Goal: Task Accomplishment & Management: Manage account settings

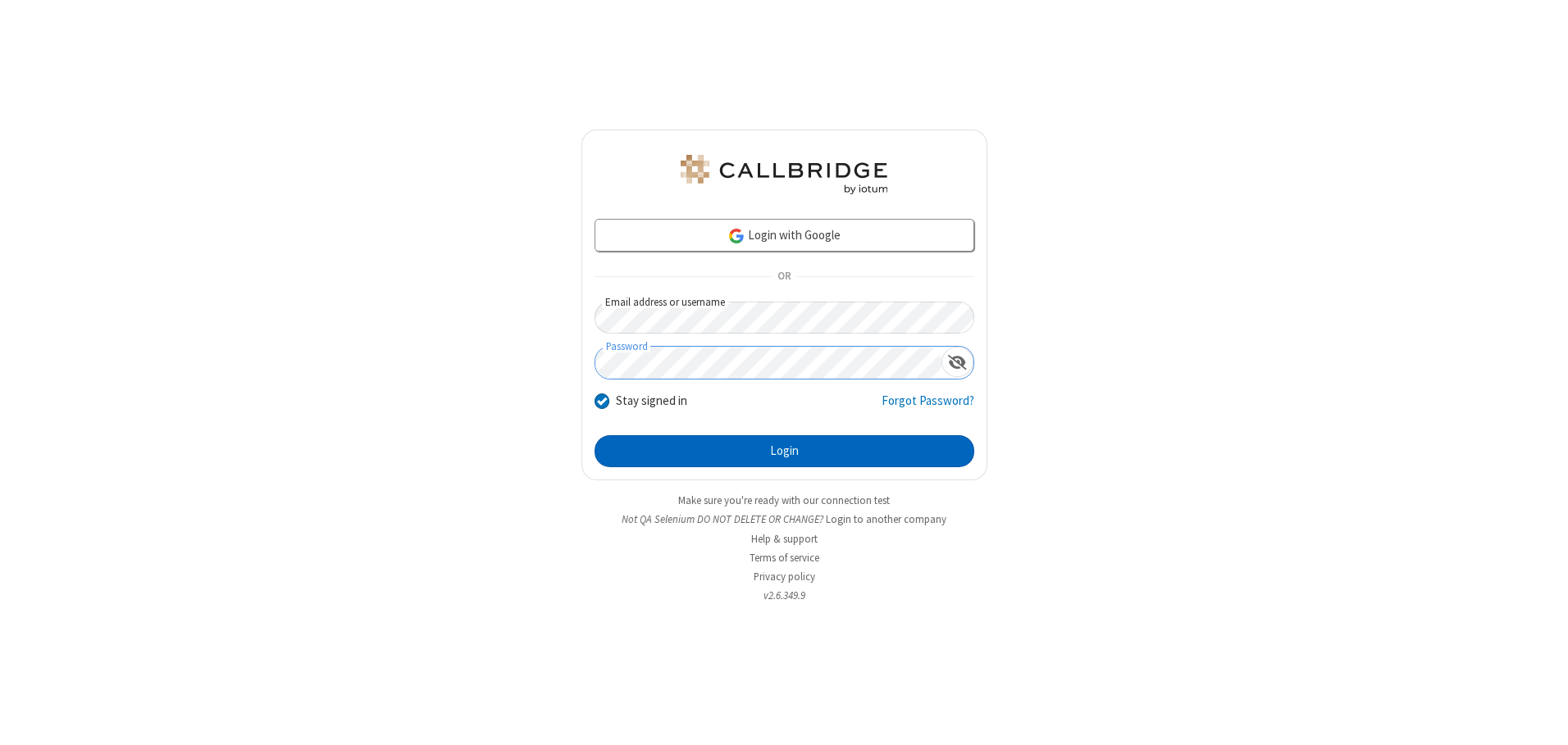
click at [784, 451] on button "Login" at bounding box center [785, 451] width 380 height 33
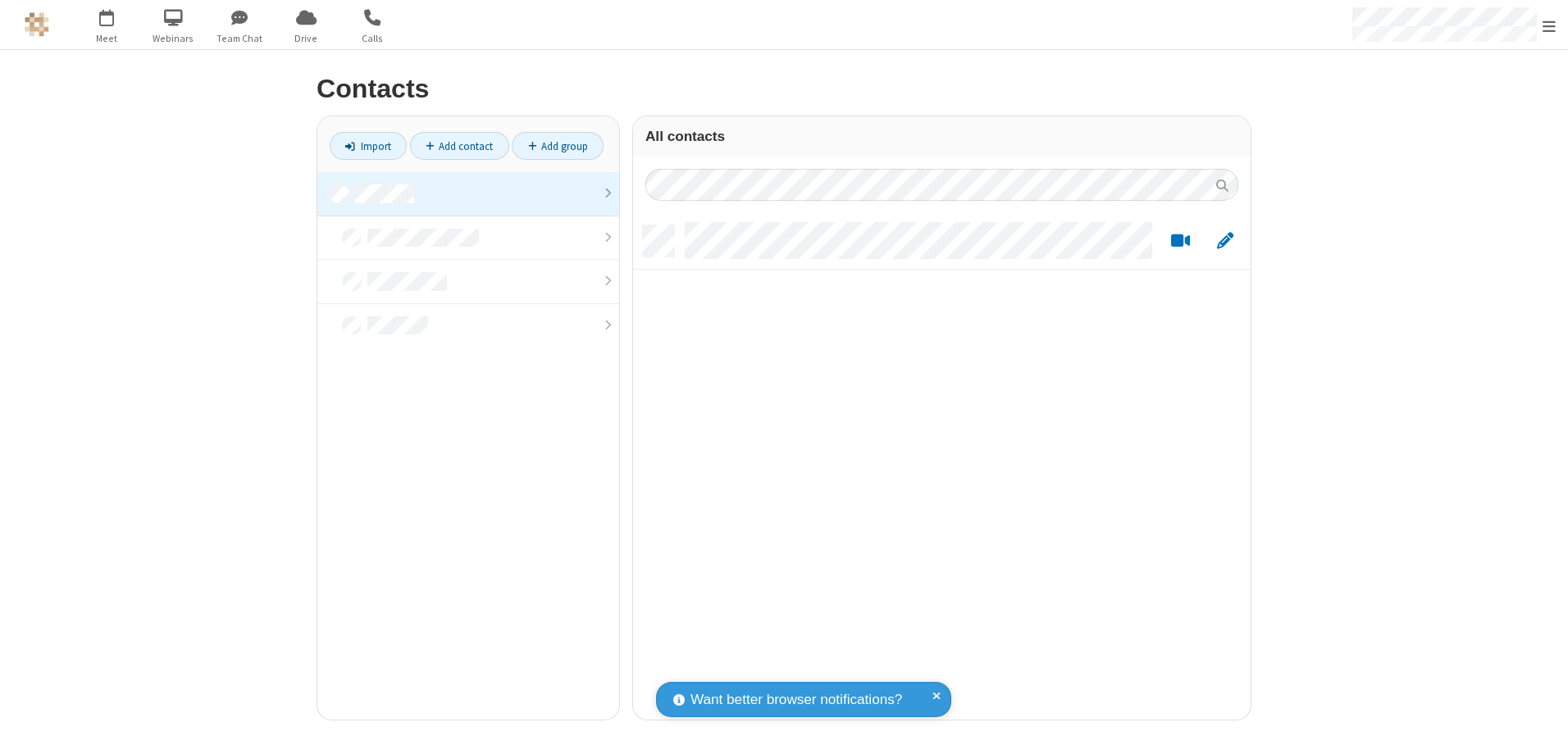
scroll to position [495, 605]
click at [468, 193] on link at bounding box center [469, 193] width 302 height 44
click at [459, 146] on link "Add contact" at bounding box center [459, 146] width 99 height 28
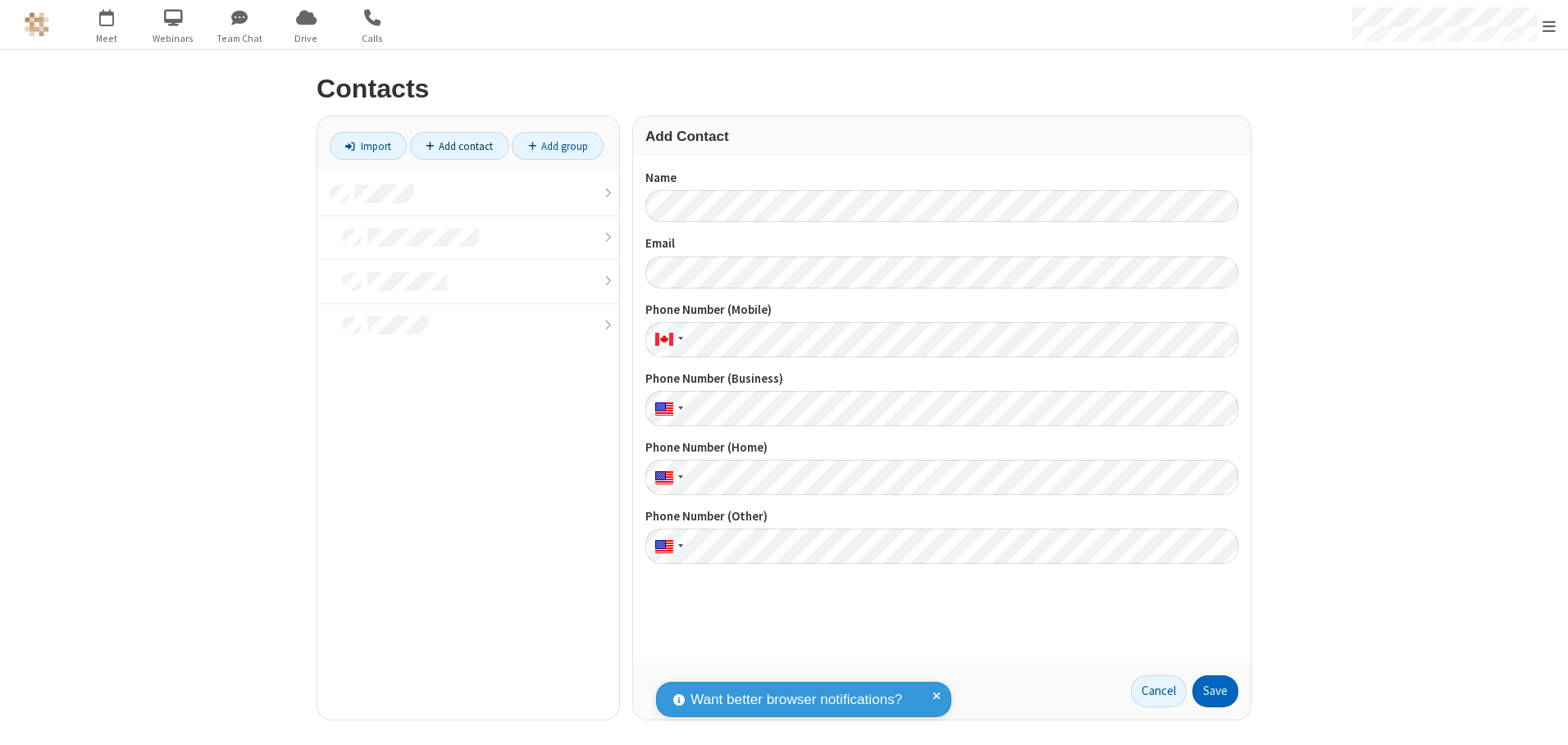
click at [1216, 691] on button "Save" at bounding box center [1215, 692] width 46 height 33
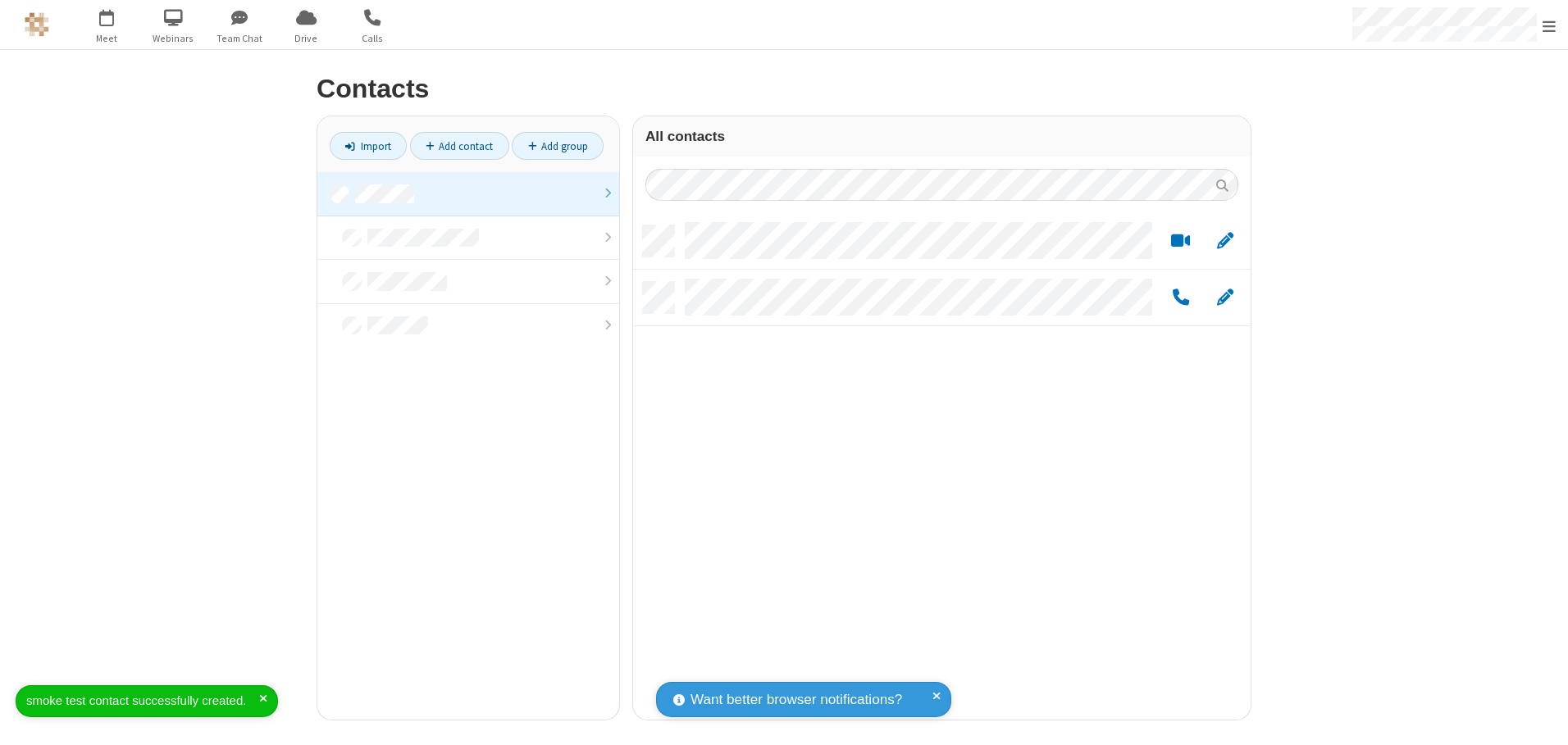
scroll to position [495, 605]
click at [459, 146] on link "Add contact" at bounding box center [459, 146] width 99 height 28
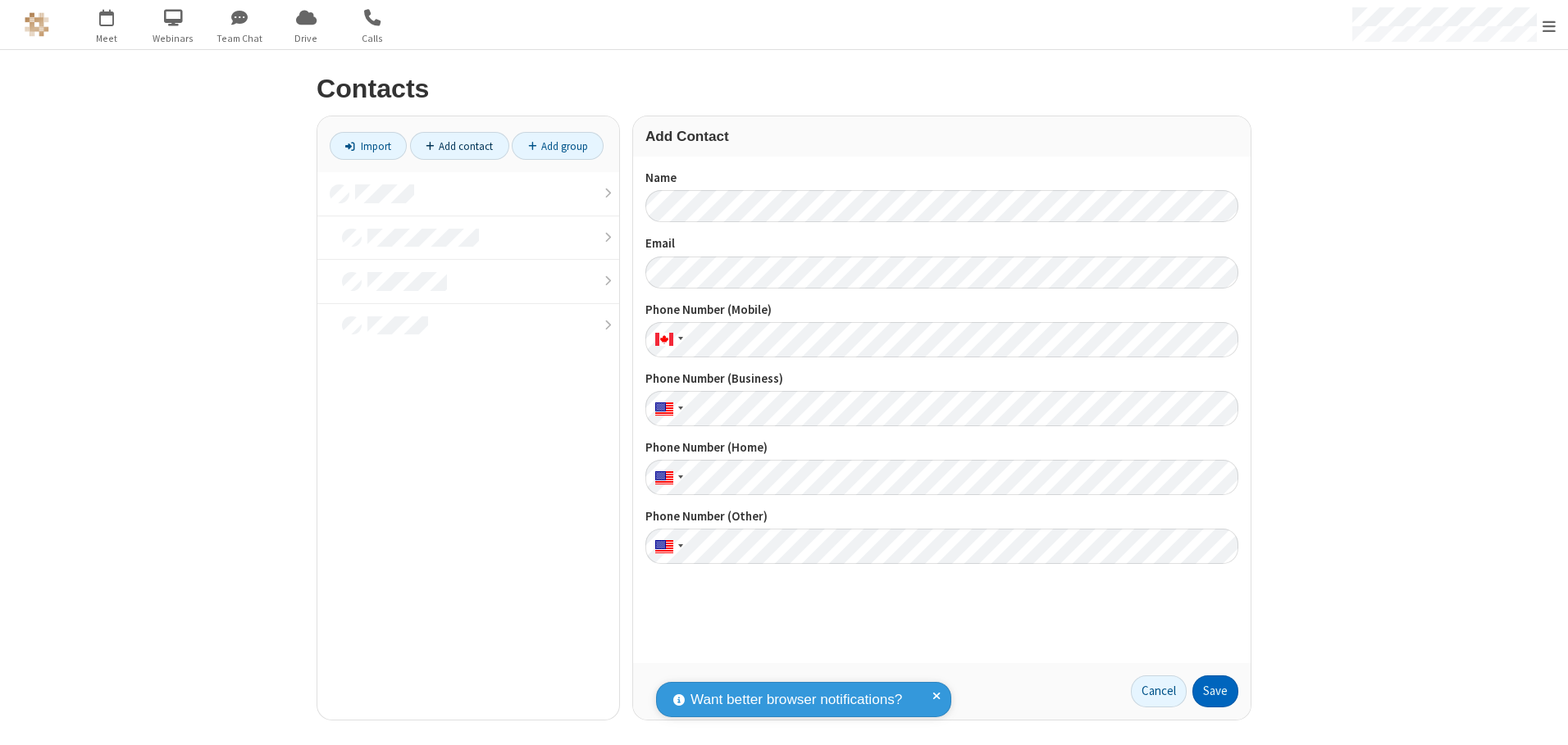
click at [1216, 691] on button "Save" at bounding box center [1215, 692] width 46 height 33
